Goal: Information Seeking & Learning: Learn about a topic

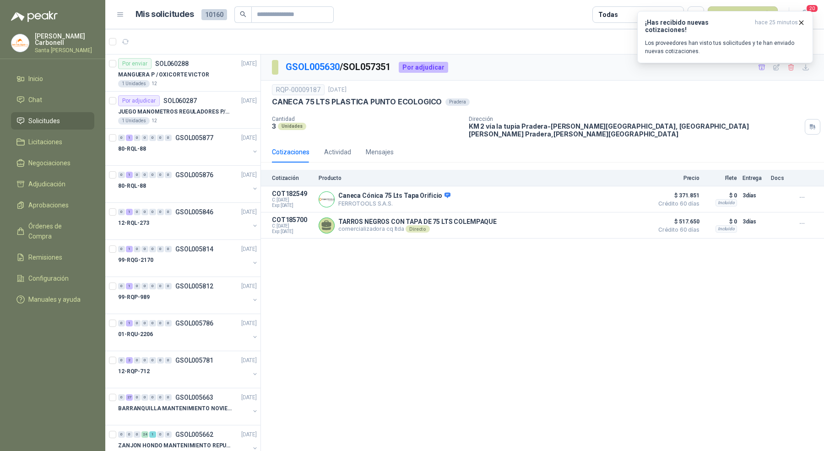
click at [70, 120] on li "Solicitudes" at bounding box center [52, 121] width 72 height 10
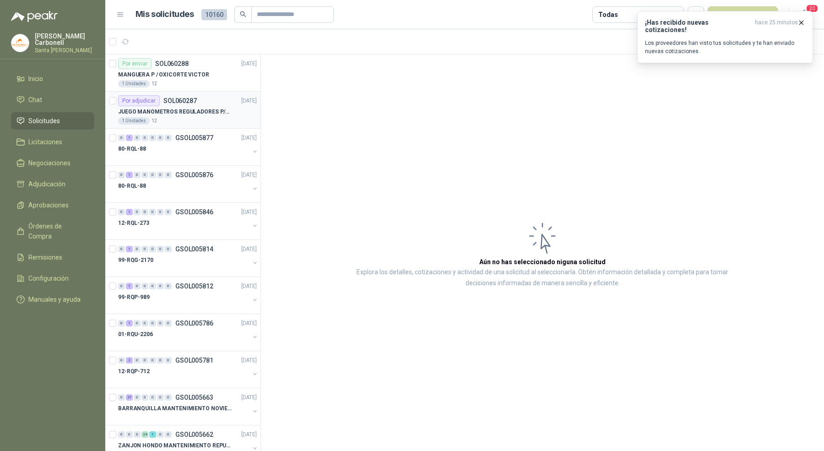
click at [223, 113] on p "JUEGO MANOMETROS REGULADORES P/OXIGENO" at bounding box center [175, 112] width 114 height 9
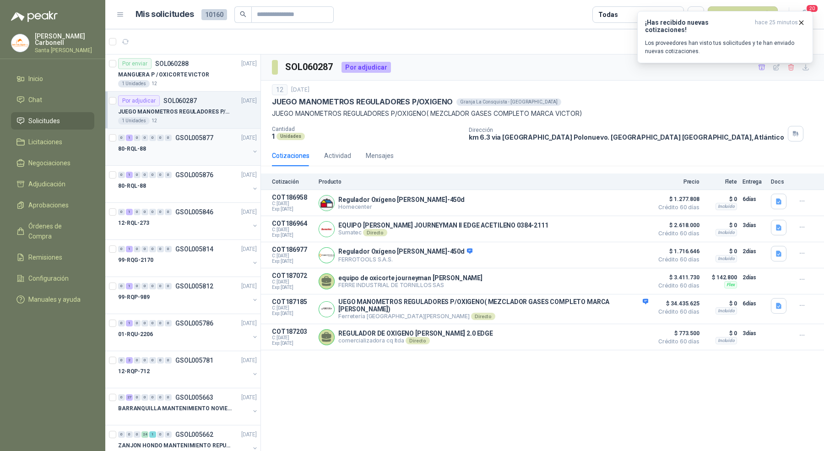
click at [220, 154] on div at bounding box center [183, 157] width 131 height 7
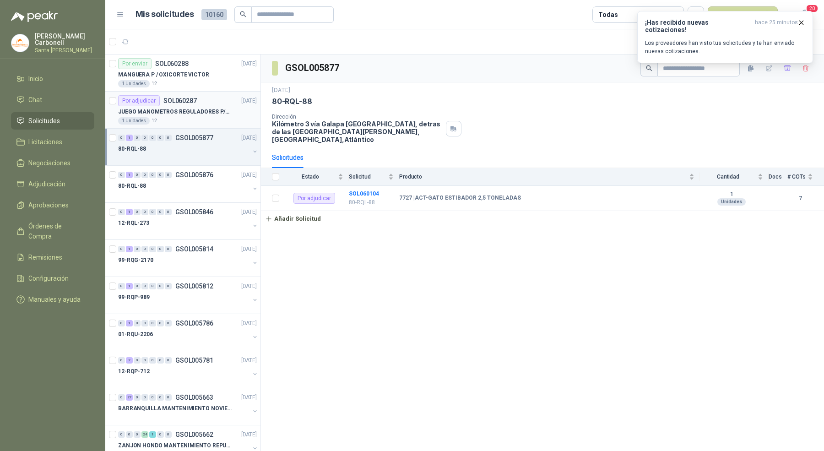
click at [219, 93] on article "Por adjudicar SOL060287 [DATE] JUEGO MANOMETROS REGULADORES P/OXIGENO 1 Unidade…" at bounding box center [182, 110] width 155 height 37
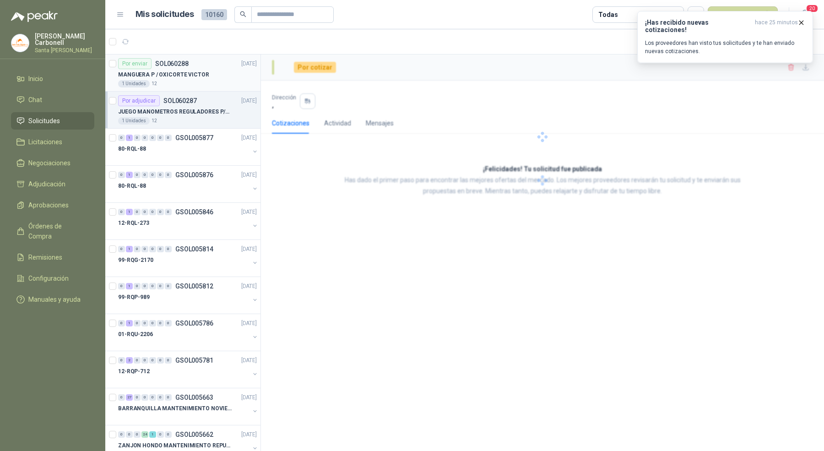
click at [220, 75] on div "MANGUERA P / OXICORTE VICTOR" at bounding box center [187, 74] width 139 height 11
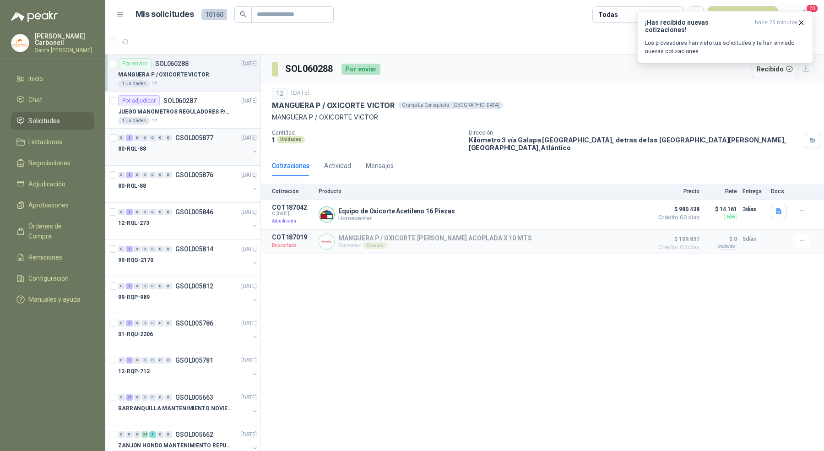
click at [213, 153] on div "80-RQL-88" at bounding box center [183, 148] width 131 height 11
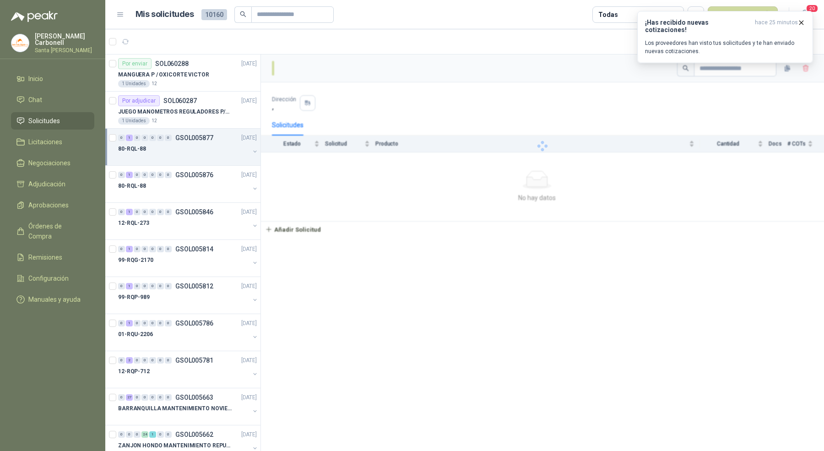
click at [213, 153] on div "80-RQL-88" at bounding box center [183, 148] width 131 height 11
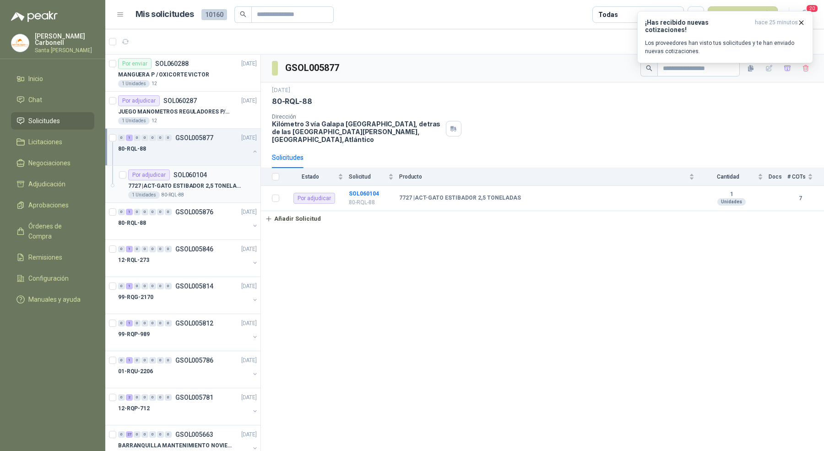
click at [210, 184] on p "7727 | ACT-GATO ESTIBADOR 2,5 TONELADAS" at bounding box center [185, 186] width 114 height 9
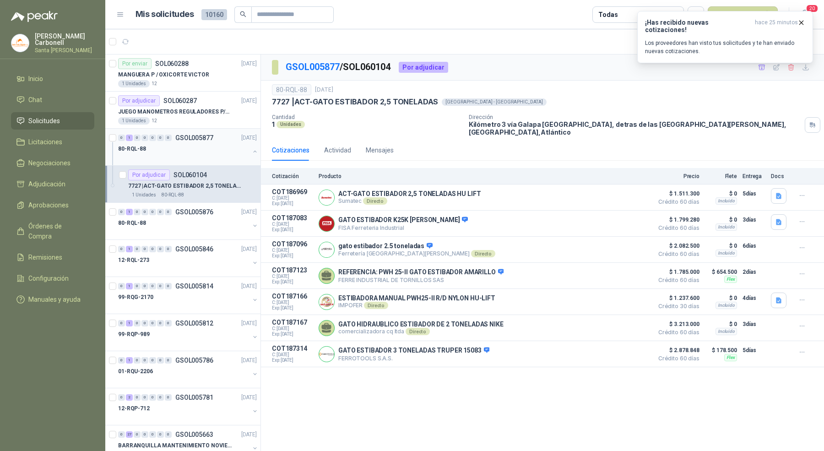
click at [251, 149] on button "button" at bounding box center [254, 151] width 7 height 7
